Goal: Task Accomplishment & Management: Manage account settings

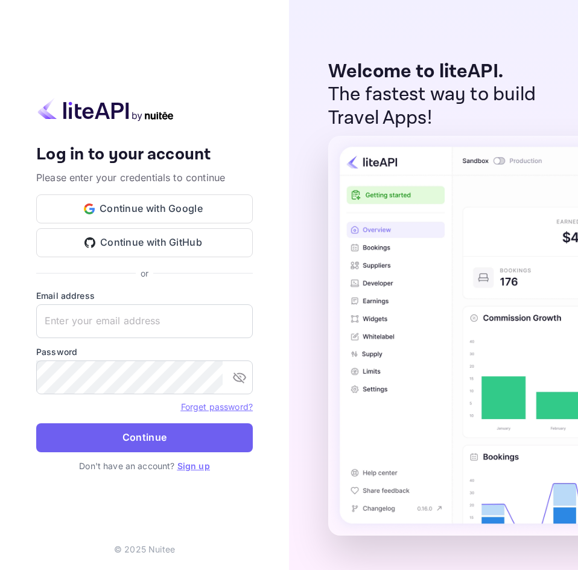
type input "[EMAIL_ADDRESS][DOMAIN_NAME]"
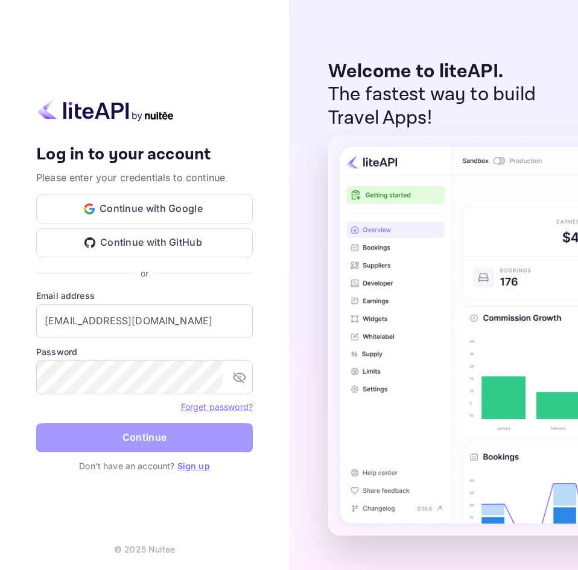
click at [132, 434] on button "Continue" at bounding box center [144, 437] width 217 height 29
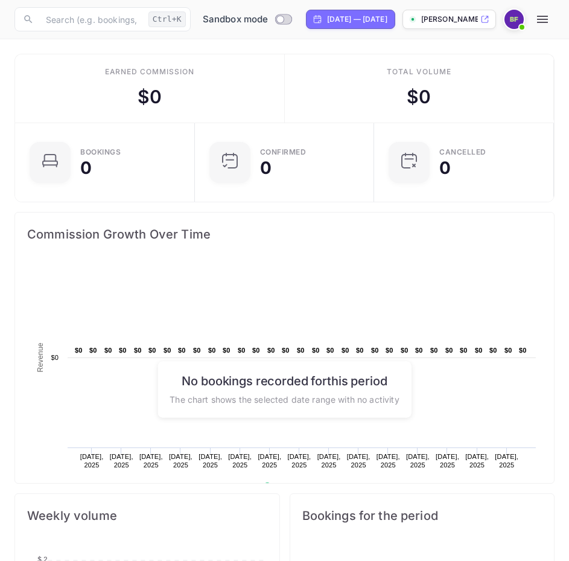
scroll to position [10, 10]
click at [280, 18] on input "Switch to Production mode" at bounding box center [280, 19] width 24 height 8
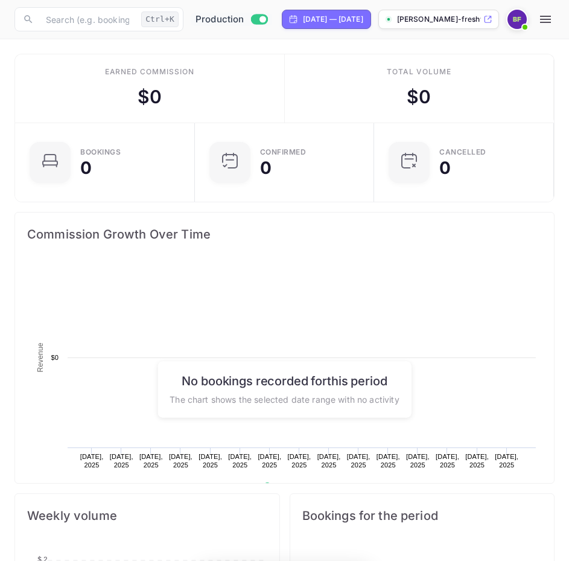
scroll to position [187, 255]
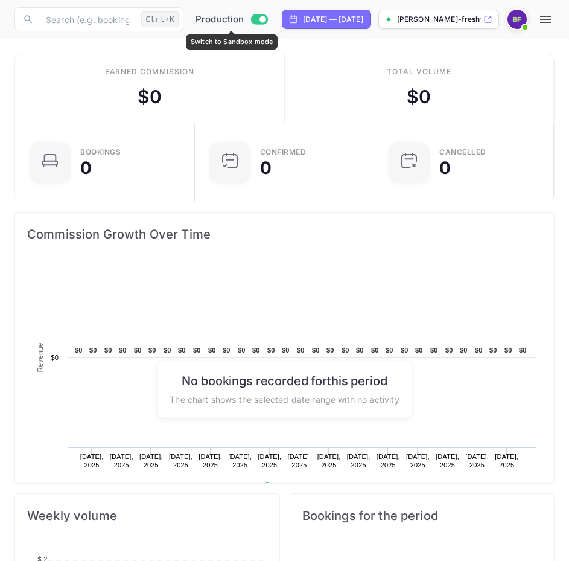
click at [253, 19] on input "Switch to Sandbox mode" at bounding box center [263, 19] width 24 height 8
checkbox input "false"
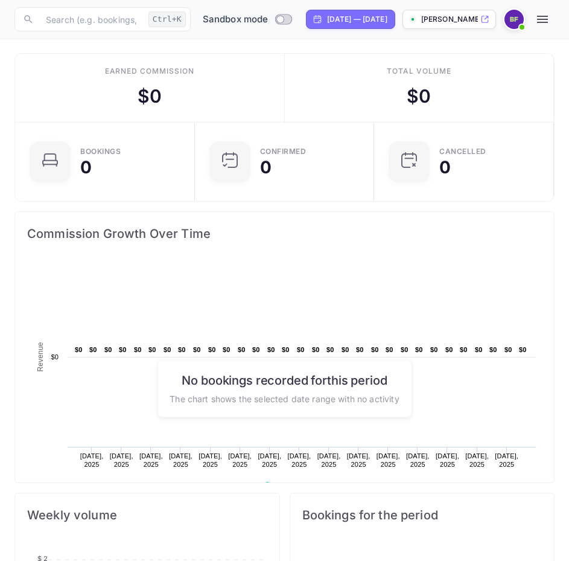
scroll to position [0, 0]
click at [524, 20] on img at bounding box center [514, 19] width 19 height 19
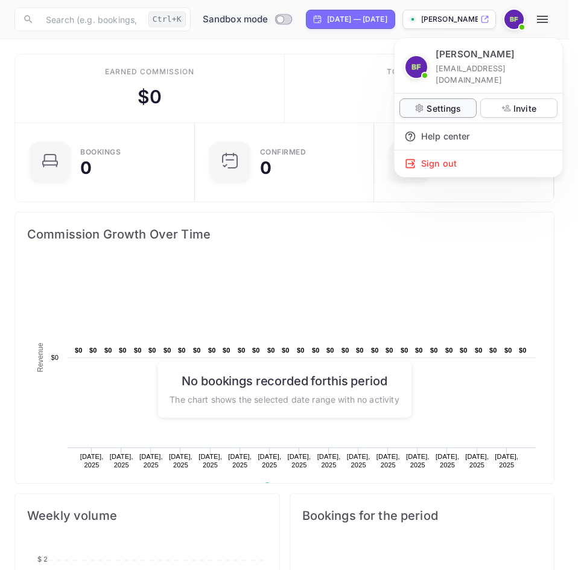
click at [450, 102] on p "Settings" at bounding box center [444, 108] width 34 height 13
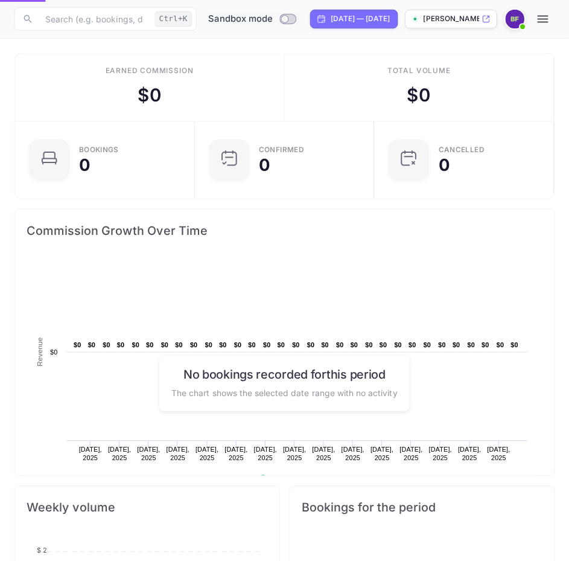
scroll to position [10, 10]
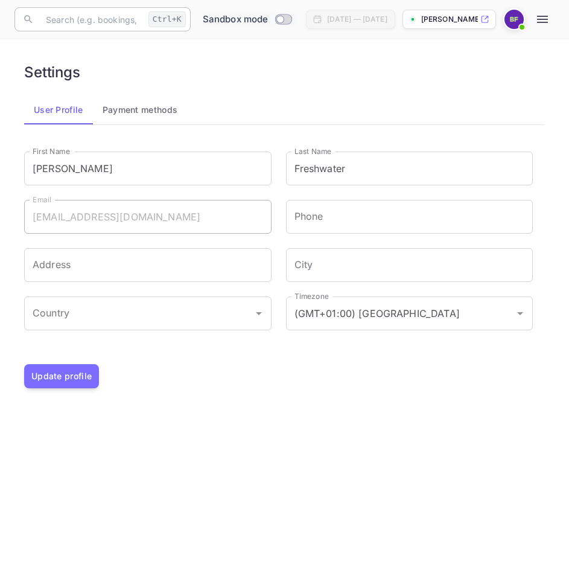
click at [95, 19] on input "text" at bounding box center [91, 19] width 105 height 24
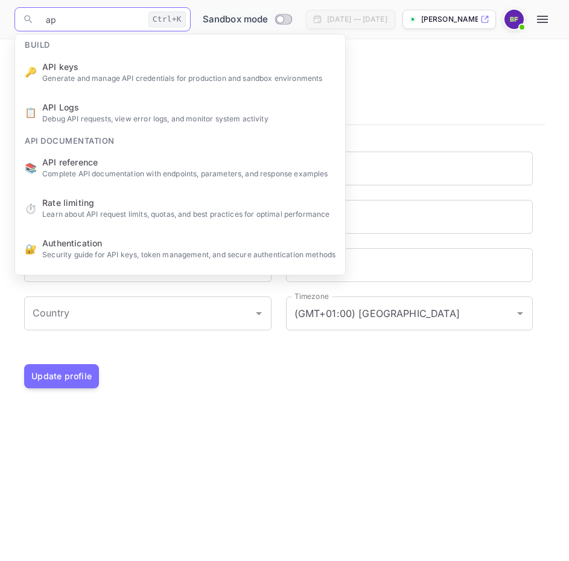
type input "api"
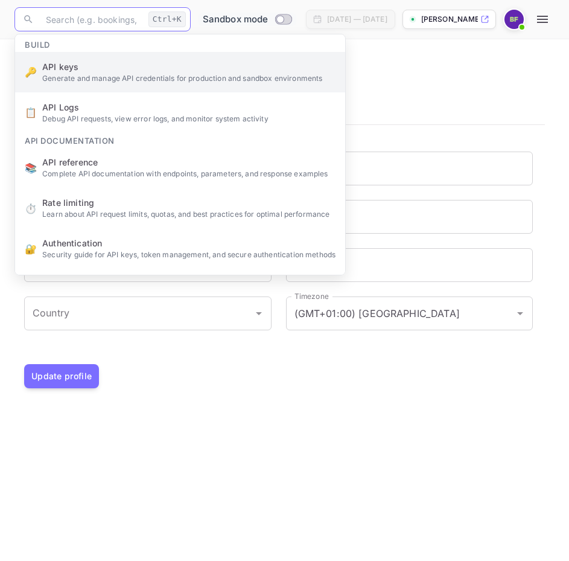
click at [120, 76] on ul "Build 🔑 API keys Generate and manage API credentials for production and sandbox…" at bounding box center [180, 281] width 330 height 494
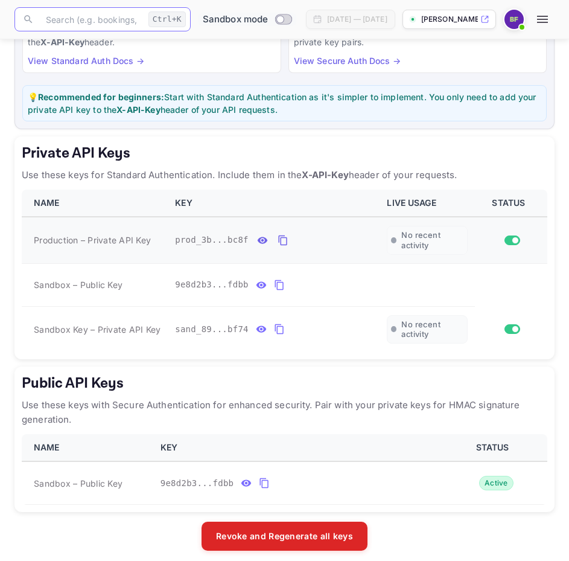
scroll to position [142, 0]
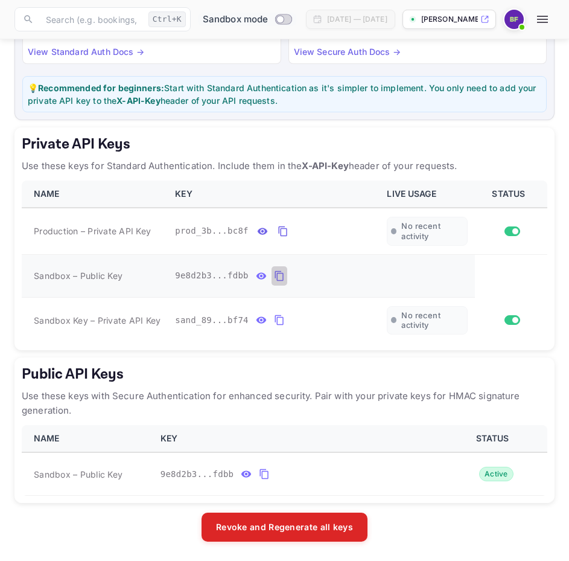
click at [274, 278] on icon "private api keys table" at bounding box center [279, 276] width 11 height 14
click at [274, 321] on icon "private api keys table" at bounding box center [279, 320] width 11 height 14
